Goal: Navigation & Orientation: Find specific page/section

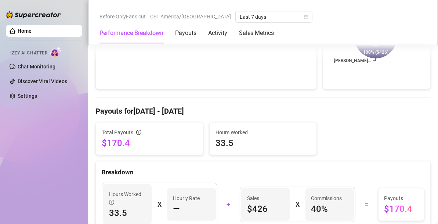
scroll to position [184, 0]
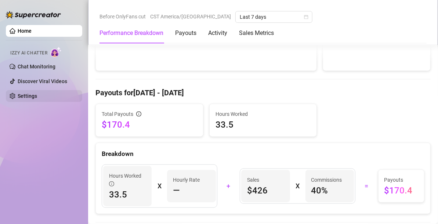
click at [37, 94] on link "Settings" at bounding box center [27, 96] width 19 height 6
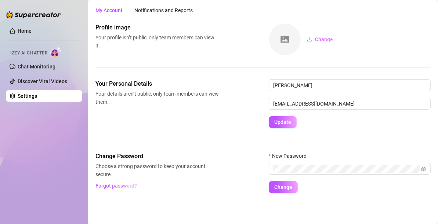
scroll to position [18, 0]
click at [178, 14] on div "Notifications and Reports" at bounding box center [163, 11] width 58 height 8
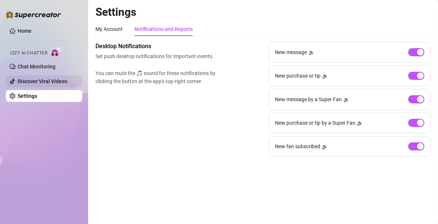
click at [53, 81] on link "Discover Viral Videos" at bounding box center [43, 81] width 50 height 6
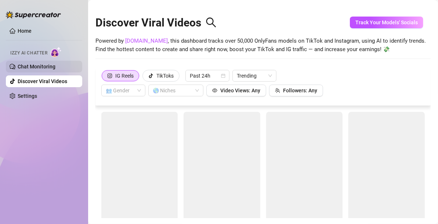
click at [50, 69] on link "Chat Monitoring" at bounding box center [37, 67] width 38 height 6
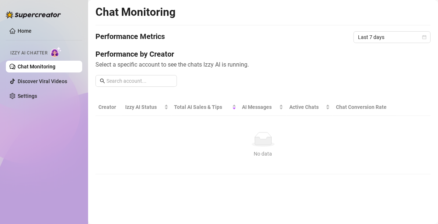
click at [45, 53] on span "Izzy AI Chatter" at bounding box center [28, 53] width 37 height 7
click at [53, 50] on img at bounding box center [55, 52] width 11 height 11
click at [55, 51] on img at bounding box center [55, 52] width 11 height 11
